Goal: Task Accomplishment & Management: Manage account settings

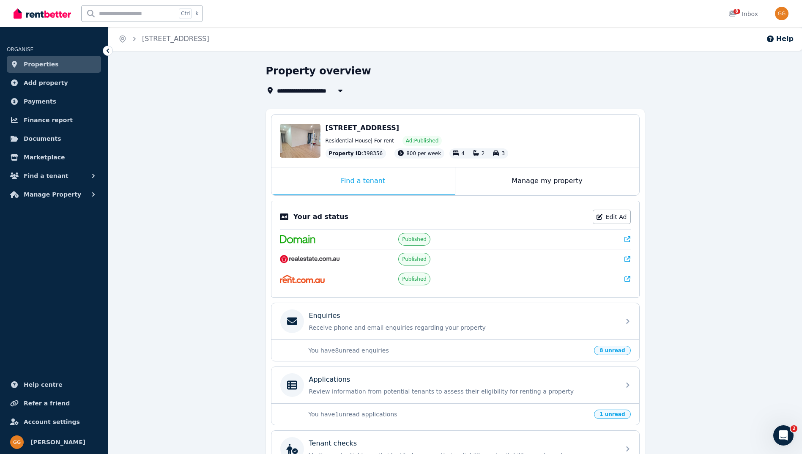
click at [614, 353] on span "8 unread" at bounding box center [612, 350] width 36 height 9
click at [393, 331] on p "Receive phone and email enquiries regarding your property" at bounding box center [462, 327] width 306 height 8
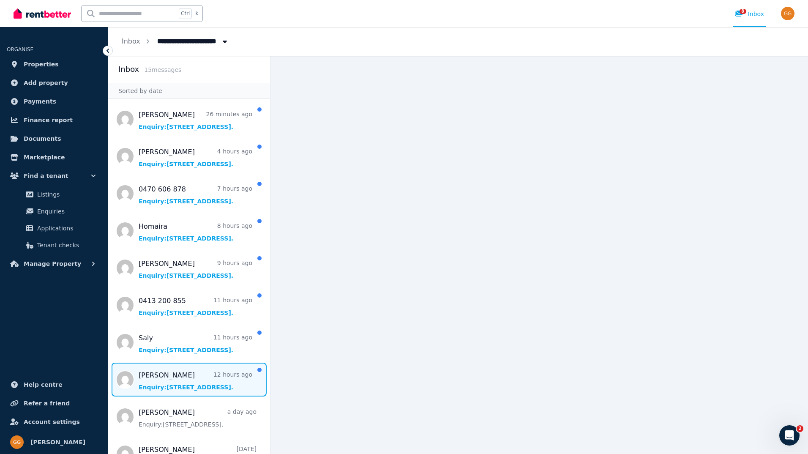
click at [180, 391] on span "Message list" at bounding box center [189, 380] width 162 height 34
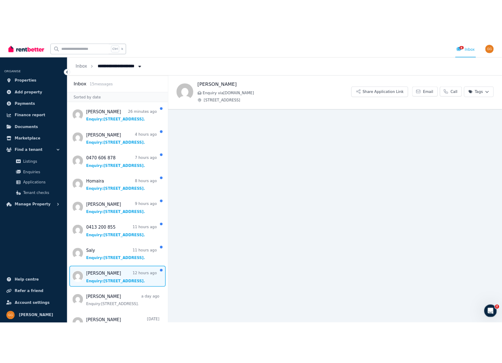
scroll to position [42, 0]
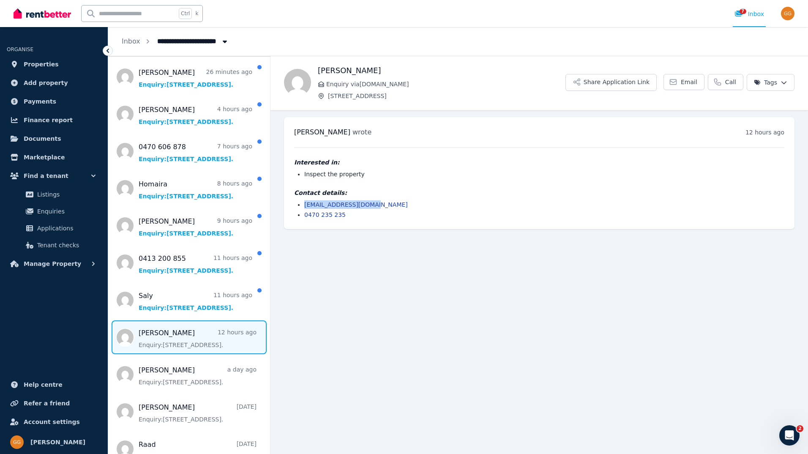
drag, startPoint x: 396, startPoint y: 208, endPoint x: 298, endPoint y: 204, distance: 98.6
click at [304, 204] on li "[EMAIL_ADDRESS][DOMAIN_NAME]" at bounding box center [544, 204] width 480 height 8
copy link "[EMAIL_ADDRESS][DOMAIN_NAME]"
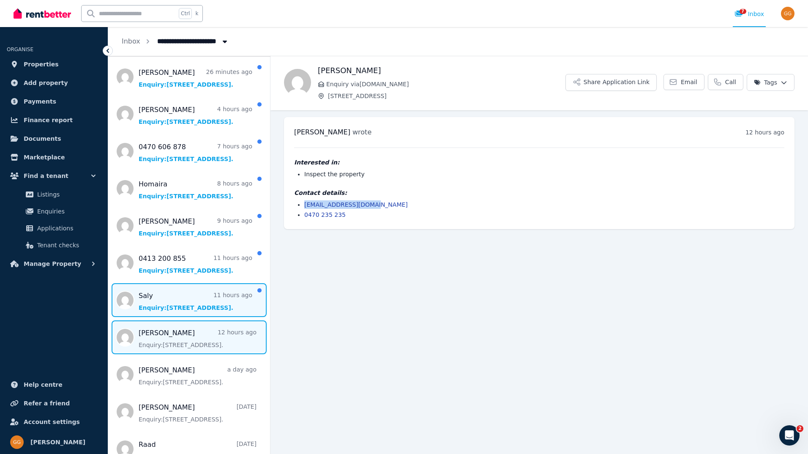
click at [162, 310] on span "Message list" at bounding box center [189, 300] width 162 height 34
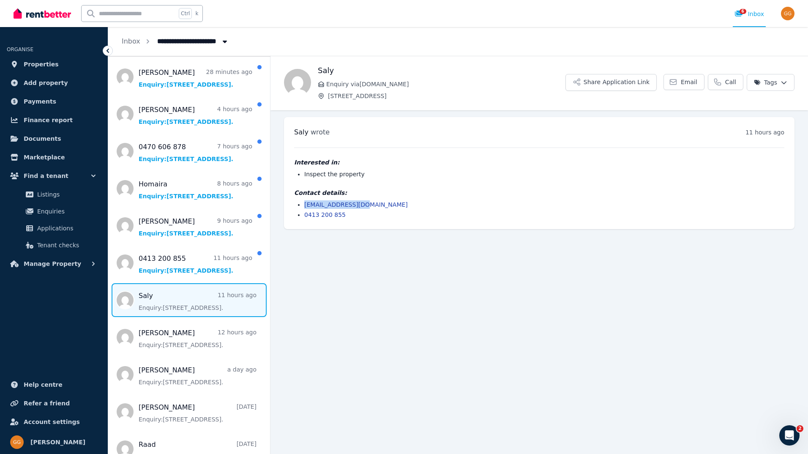
drag, startPoint x: 375, startPoint y: 205, endPoint x: 303, endPoint y: 208, distance: 72.3
click at [303, 208] on ul "[EMAIL_ADDRESS][DOMAIN_NAME] 0413 200 855" at bounding box center [539, 209] width 490 height 19
copy link "[EMAIL_ADDRESS][DOMAIN_NAME]"
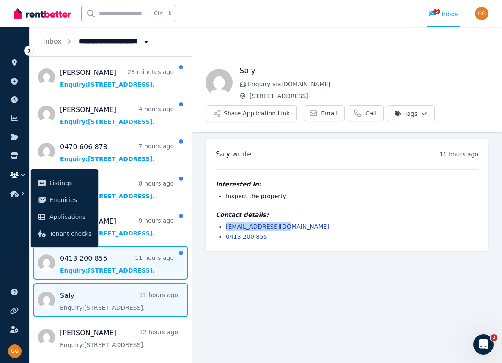
click at [144, 269] on span "Message list" at bounding box center [111, 263] width 162 height 34
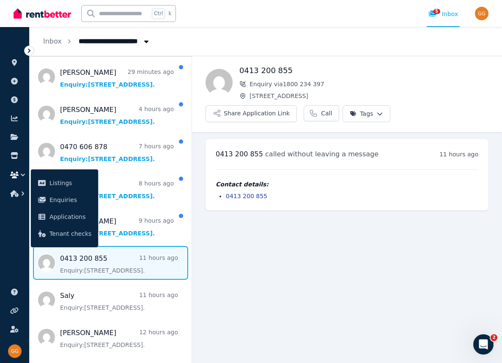
click at [118, 243] on ul "[PERSON_NAME] 29 minutes ago Enquiry: [STREET_ADDRESS] . [PERSON_NAME] 4 hours …" at bounding box center [111, 342] width 162 height 565
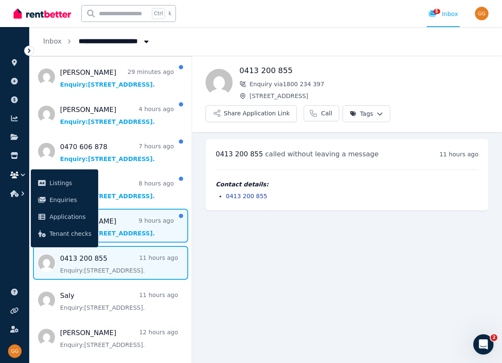
click at [118, 231] on span "Message list" at bounding box center [111, 226] width 162 height 34
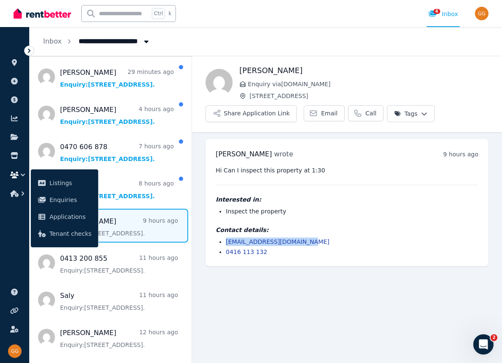
drag, startPoint x: 310, startPoint y: 242, endPoint x: 224, endPoint y: 244, distance: 85.4
click at [224, 244] on ul "[EMAIL_ADDRESS][DOMAIN_NAME] 0416 113 132" at bounding box center [347, 247] width 262 height 19
copy link "[EMAIL_ADDRESS][DOMAIN_NAME]"
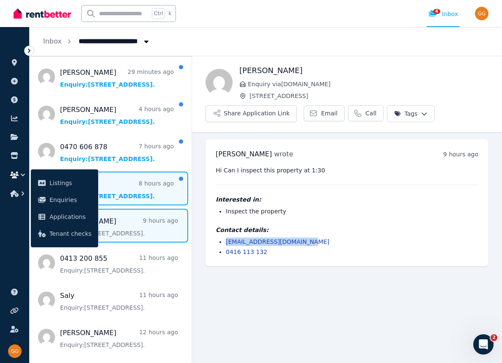
click at [111, 192] on span "Message list" at bounding box center [111, 189] width 162 height 34
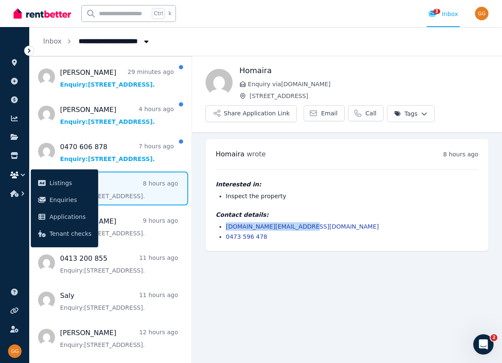
drag, startPoint x: 305, startPoint y: 225, endPoint x: 218, endPoint y: 228, distance: 87.1
click at [218, 228] on ul "[DOMAIN_NAME][EMAIL_ADDRESS][DOMAIN_NAME] 0473 596 478" at bounding box center [347, 231] width 262 height 19
copy link "[DOMAIN_NAME][EMAIL_ADDRESS][DOMAIN_NAME]"
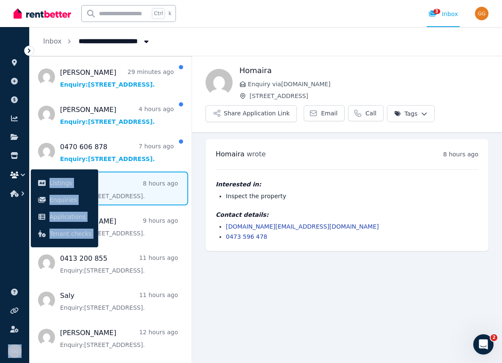
click at [0, 50] on html "**********" at bounding box center [251, 181] width 502 height 363
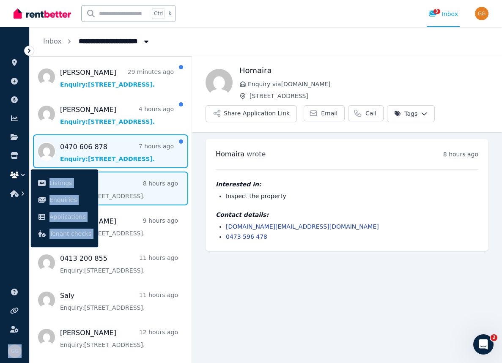
click at [97, 145] on span "Message list" at bounding box center [111, 151] width 162 height 34
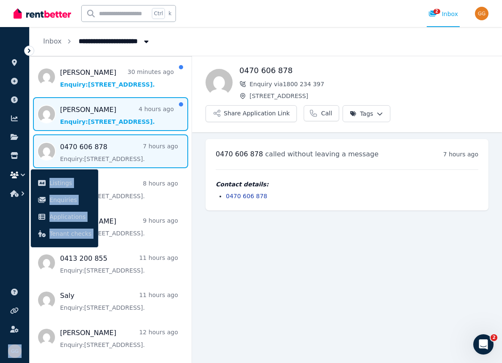
click at [99, 117] on span "Message list" at bounding box center [111, 114] width 162 height 34
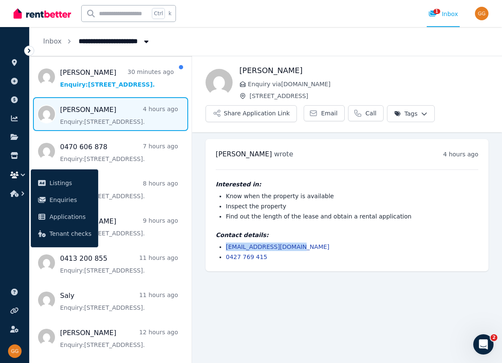
drag, startPoint x: 293, startPoint y: 247, endPoint x: 223, endPoint y: 248, distance: 70.2
click at [223, 248] on ul "[EMAIL_ADDRESS][DOMAIN_NAME] 0427 769 415" at bounding box center [347, 252] width 262 height 19
copy link "[EMAIL_ADDRESS][DOMAIN_NAME]"
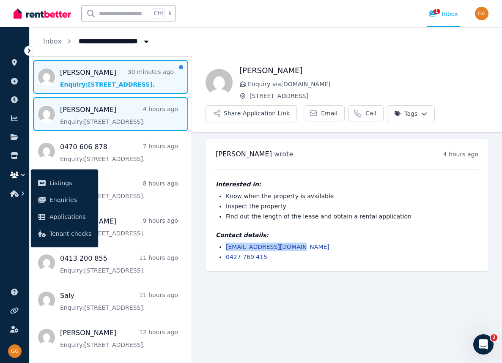
click at [86, 84] on span "Message list" at bounding box center [111, 77] width 162 height 34
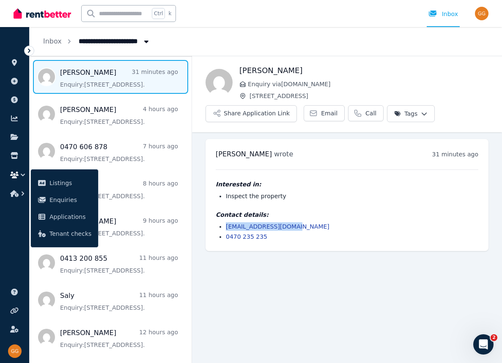
drag, startPoint x: 299, startPoint y: 225, endPoint x: 216, endPoint y: 227, distance: 83.3
click at [216, 227] on ul "[EMAIL_ADDRESS][DOMAIN_NAME] 0470 235 235" at bounding box center [347, 231] width 262 height 19
drag, startPoint x: 216, startPoint y: 227, endPoint x: 261, endPoint y: 229, distance: 45.7
copy link "[EMAIL_ADDRESS][DOMAIN_NAME]"
click at [50, 26] on div at bounding box center [42, 13] width 57 height 27
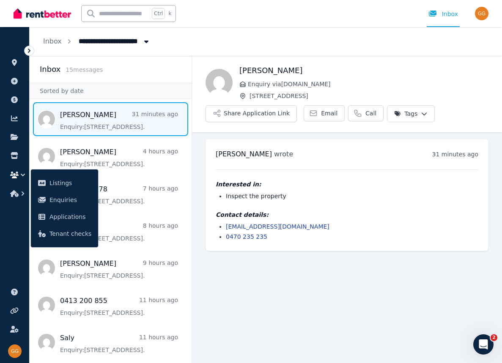
click at [96, 66] on span "15 message s" at bounding box center [84, 69] width 37 height 7
click at [49, 44] on link "Inbox" at bounding box center [52, 41] width 19 height 8
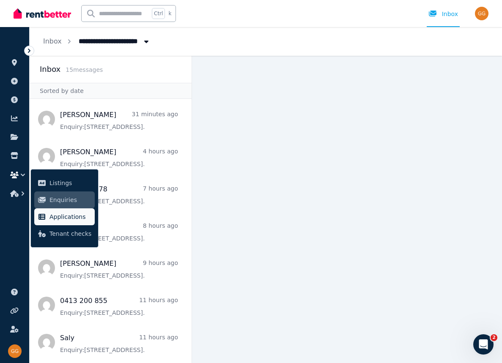
click at [64, 217] on span "Applications" at bounding box center [70, 217] width 42 height 10
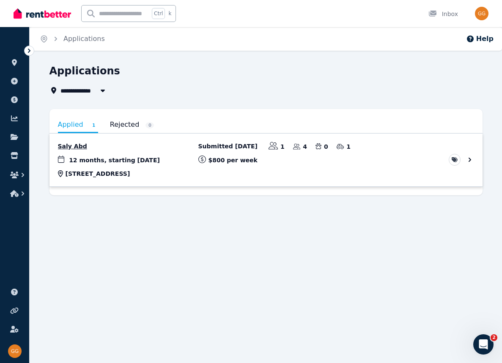
click at [74, 148] on link "View application: Saly Abd" at bounding box center [265, 160] width 433 height 53
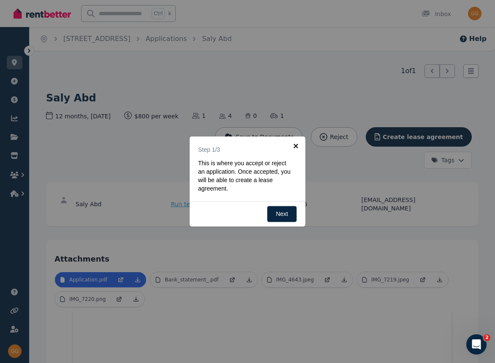
click at [296, 145] on link "×" at bounding box center [296, 146] width 19 height 19
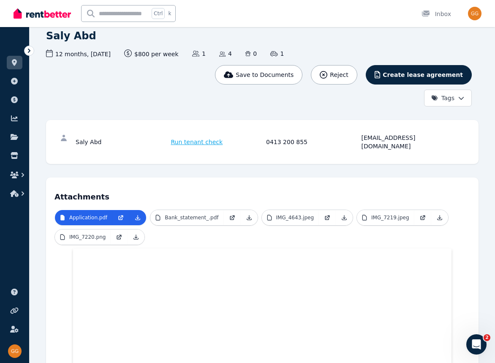
scroll to position [20, 0]
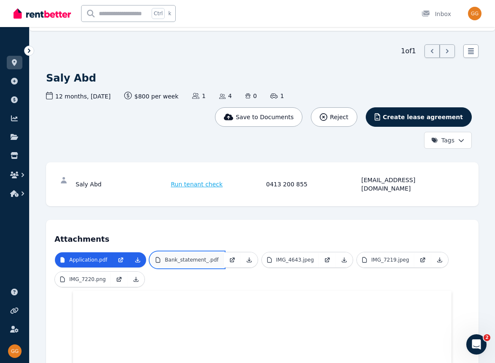
click at [197, 256] on link "Bank_statement_.pdf" at bounding box center [186, 259] width 73 height 15
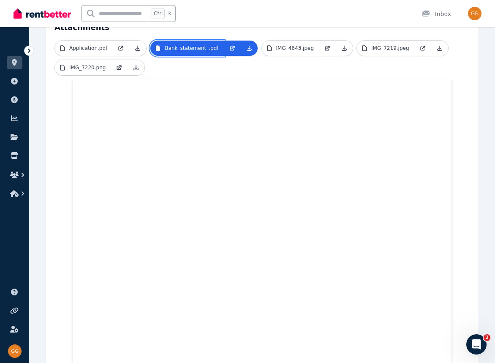
scroll to position [231, 0]
click at [285, 41] on link "IMG_4643.jpeg" at bounding box center [290, 48] width 57 height 15
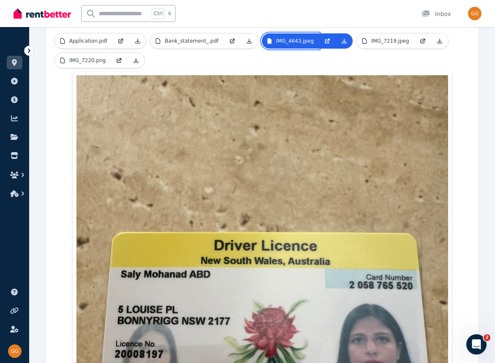
scroll to position [85, 0]
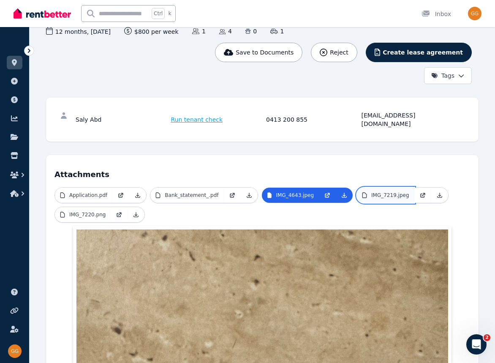
click at [362, 194] on link "IMG_7219.jpeg" at bounding box center [385, 195] width 57 height 15
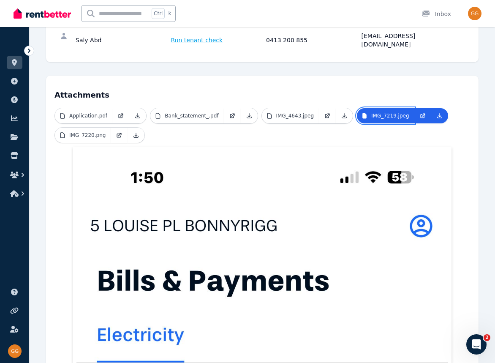
scroll to position [127, 0]
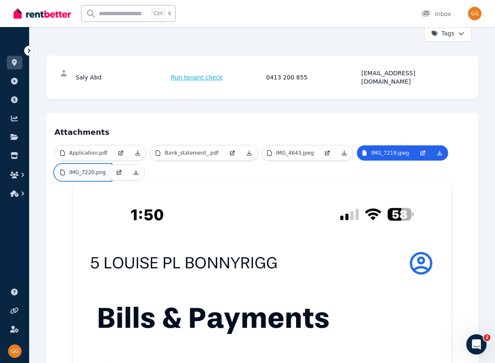
click at [76, 169] on p "IMG_7220.png" at bounding box center [87, 172] width 36 height 7
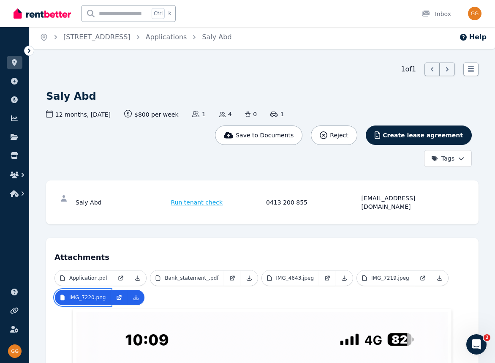
scroll to position [0, 0]
